Goal: Navigation & Orientation: Find specific page/section

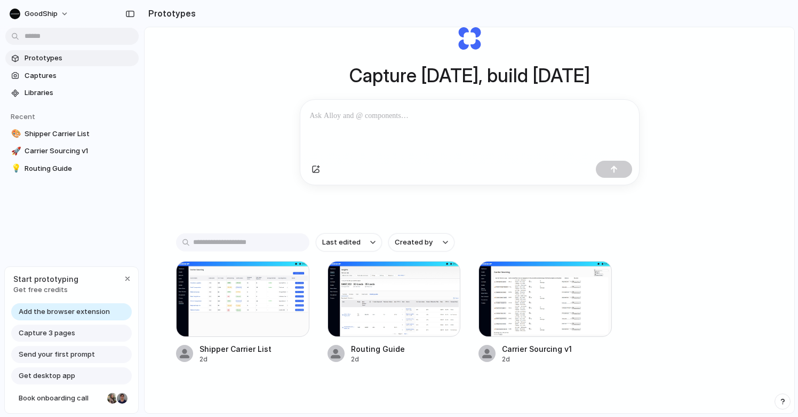
scroll to position [73, 0]
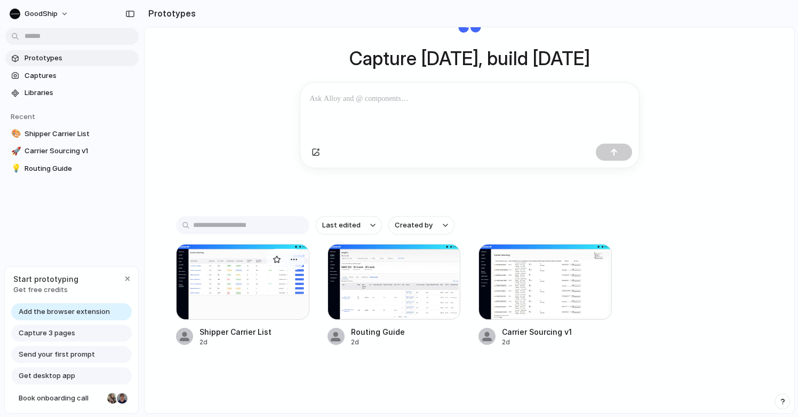
click at [242, 295] on div at bounding box center [242, 282] width 133 height 76
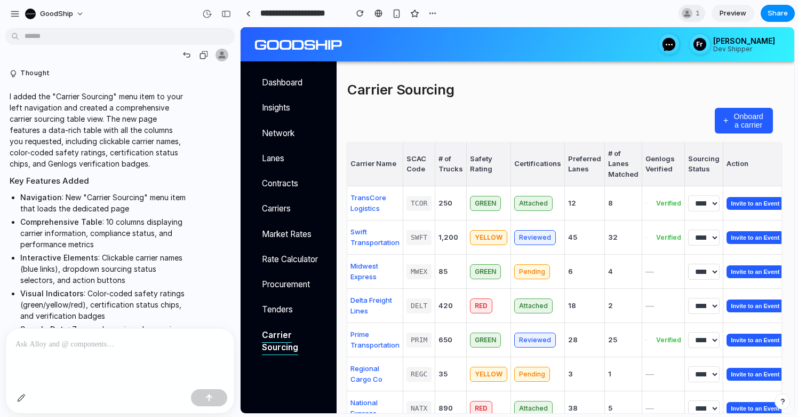
scroll to position [524, 0]
